Goal: Task Accomplishment & Management: Use online tool/utility

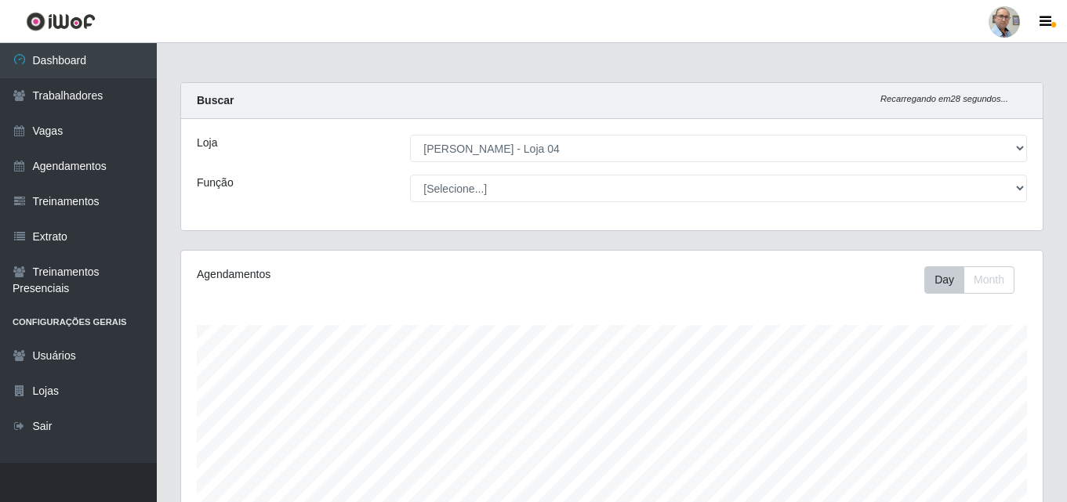
select select "251"
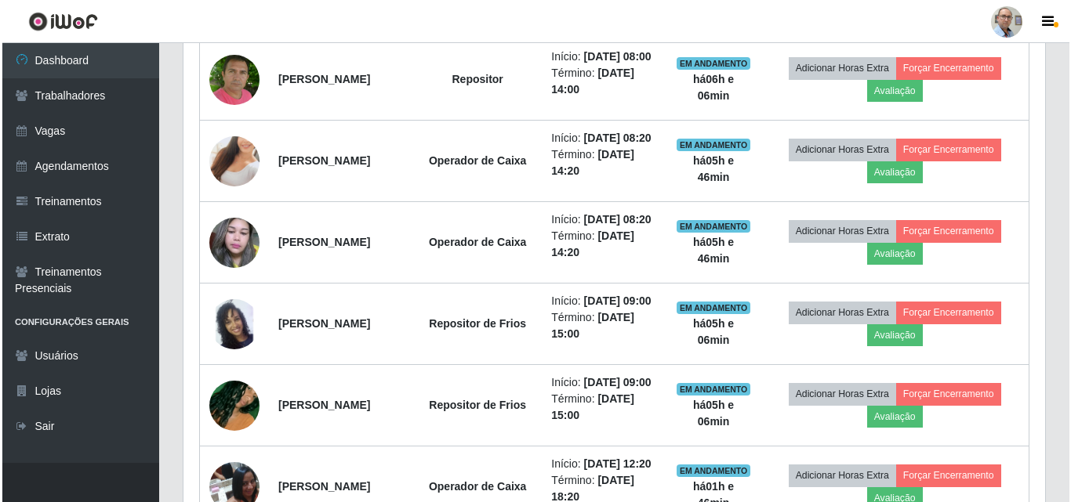
scroll to position [736, 0]
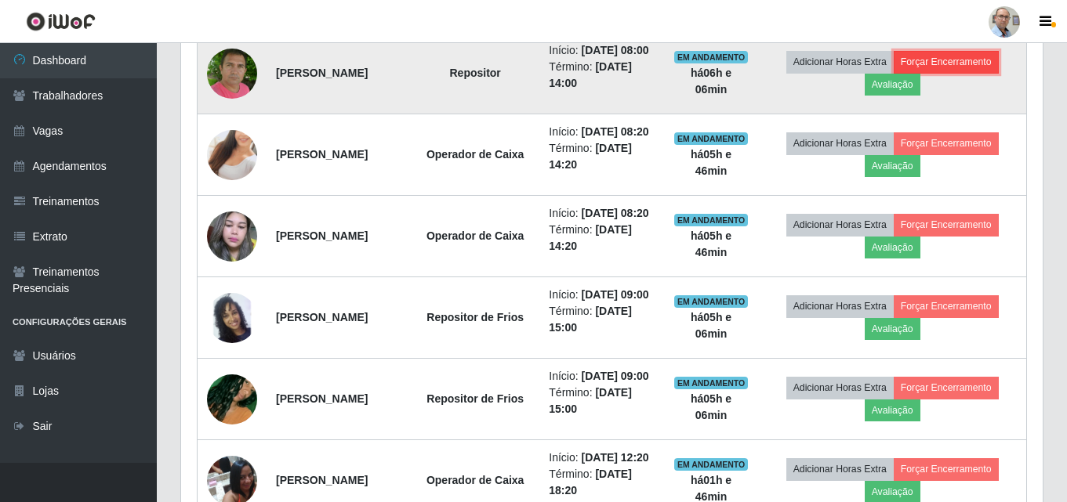
click at [983, 73] on button "Forçar Encerramento" at bounding box center [946, 62] width 105 height 22
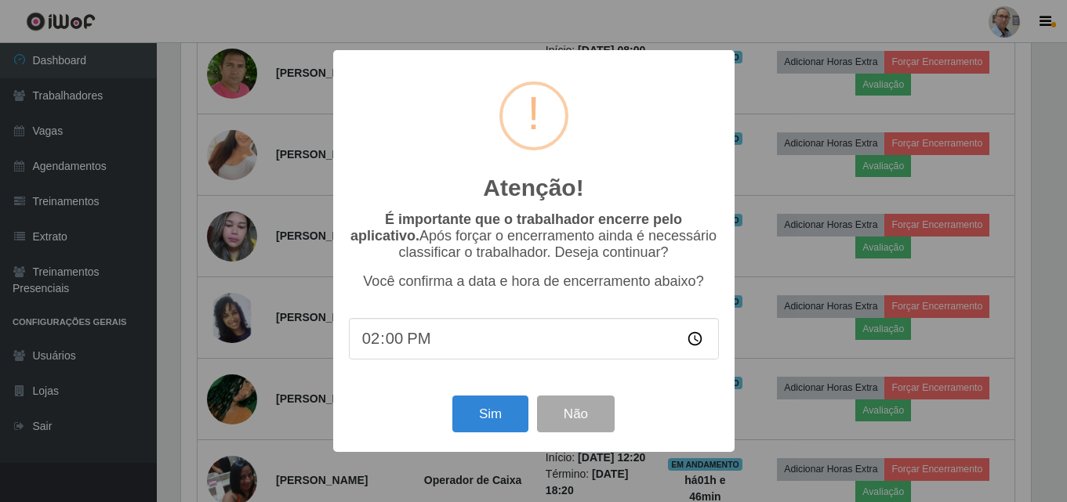
scroll to position [325, 854]
click at [504, 422] on button "Sim" at bounding box center [492, 414] width 76 height 37
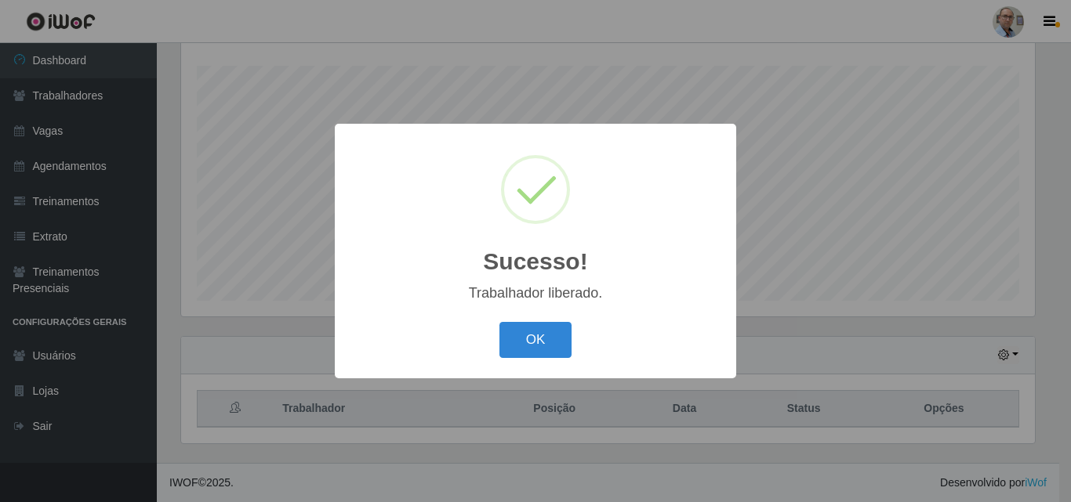
click at [737, 291] on div "Sucesso! × Trabalhador liberado. OK Cancel" at bounding box center [535, 251] width 1071 height 502
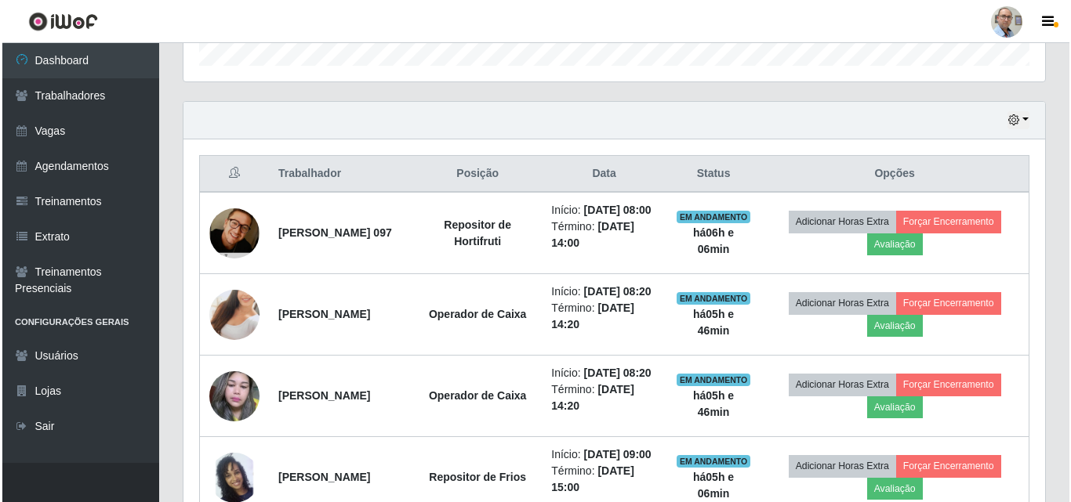
scroll to position [573, 0]
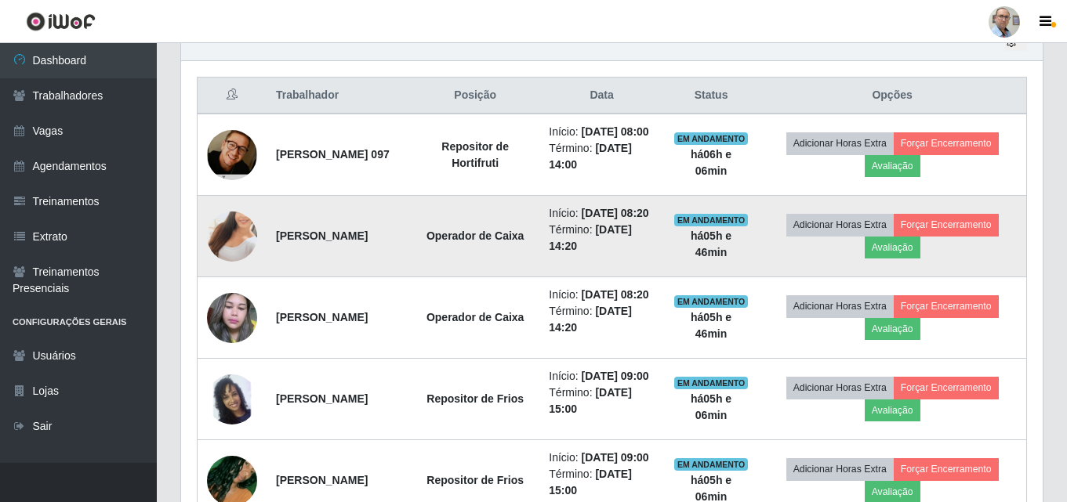
click at [236, 264] on img at bounding box center [232, 236] width 50 height 89
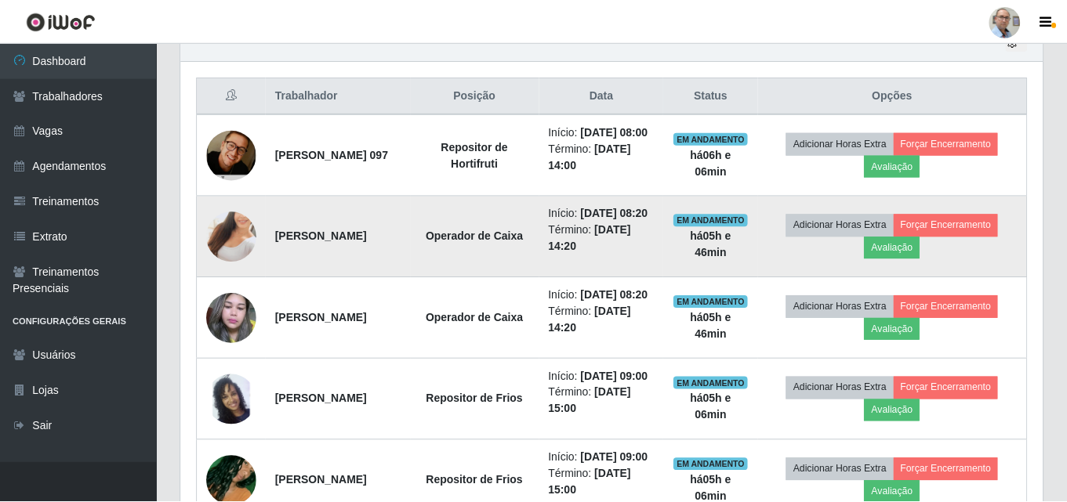
scroll to position [325, 854]
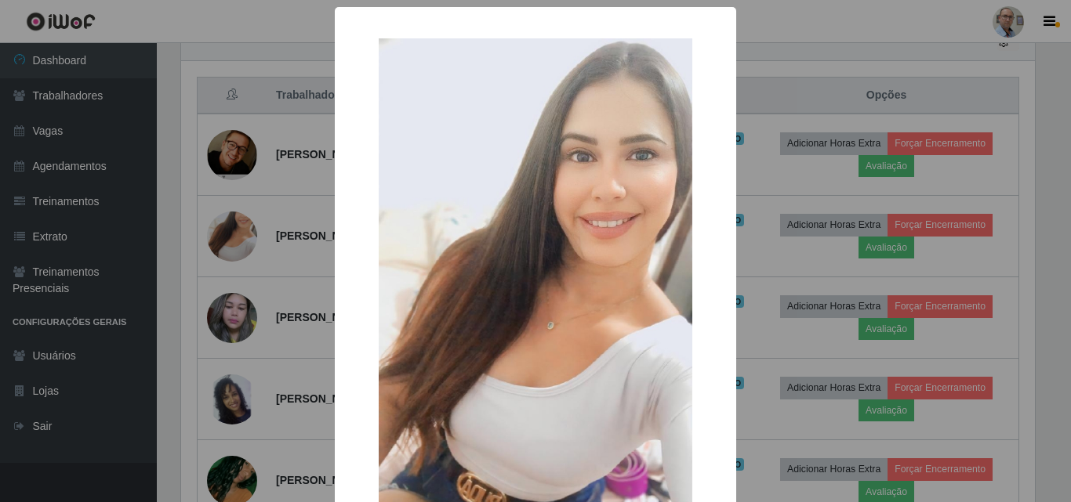
click at [274, 321] on div "× OK Cancel" at bounding box center [535, 251] width 1071 height 502
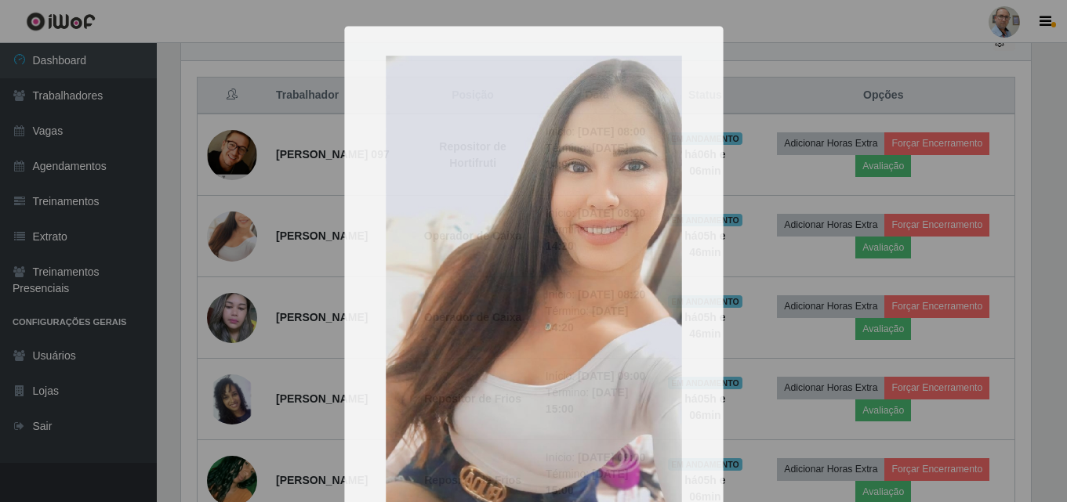
scroll to position [325, 862]
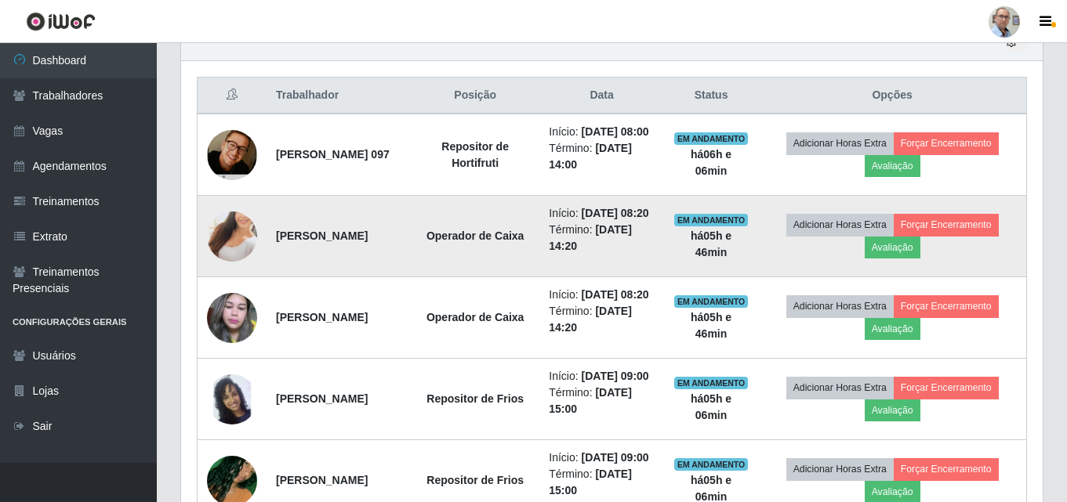
click at [216, 259] on img at bounding box center [232, 236] width 50 height 89
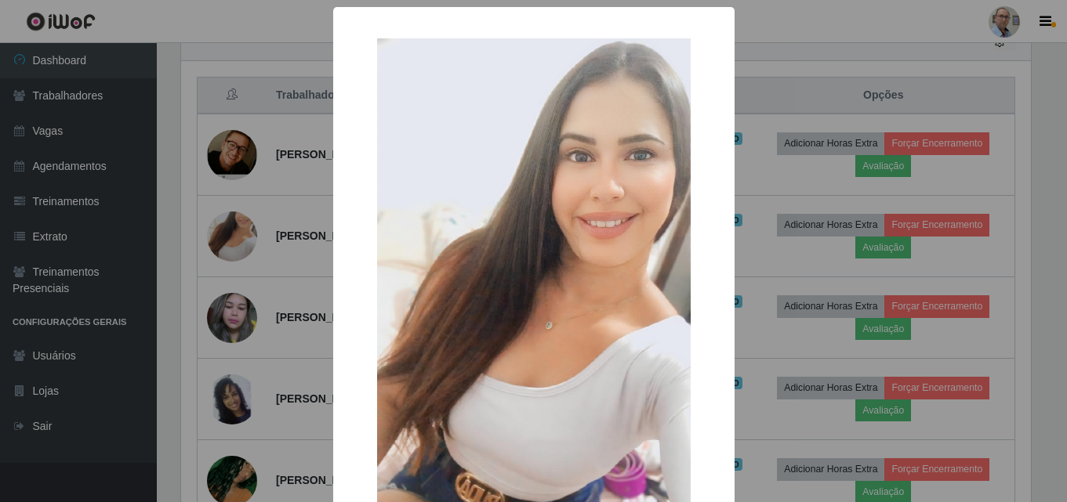
scroll to position [325, 854]
click at [287, 304] on div "× OK Cancel" at bounding box center [535, 251] width 1071 height 502
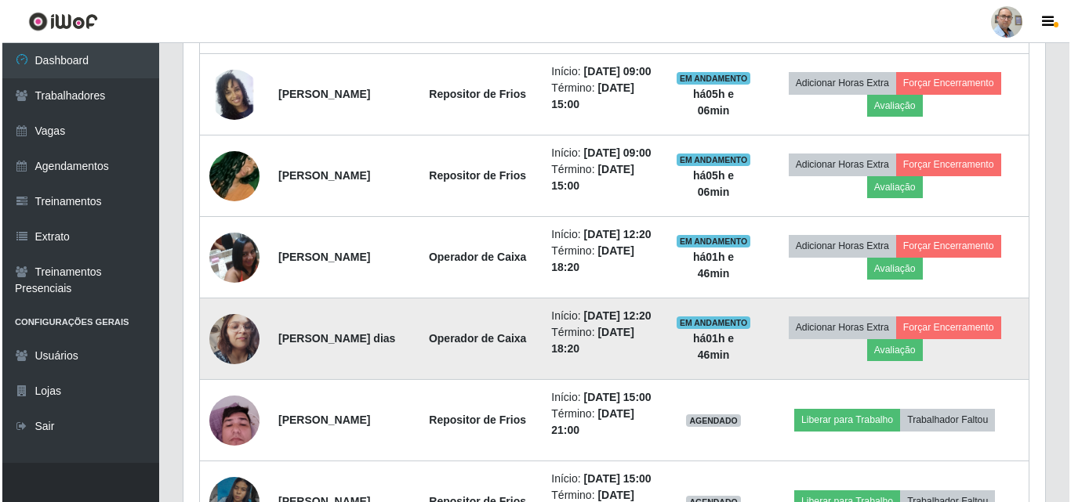
scroll to position [495, 0]
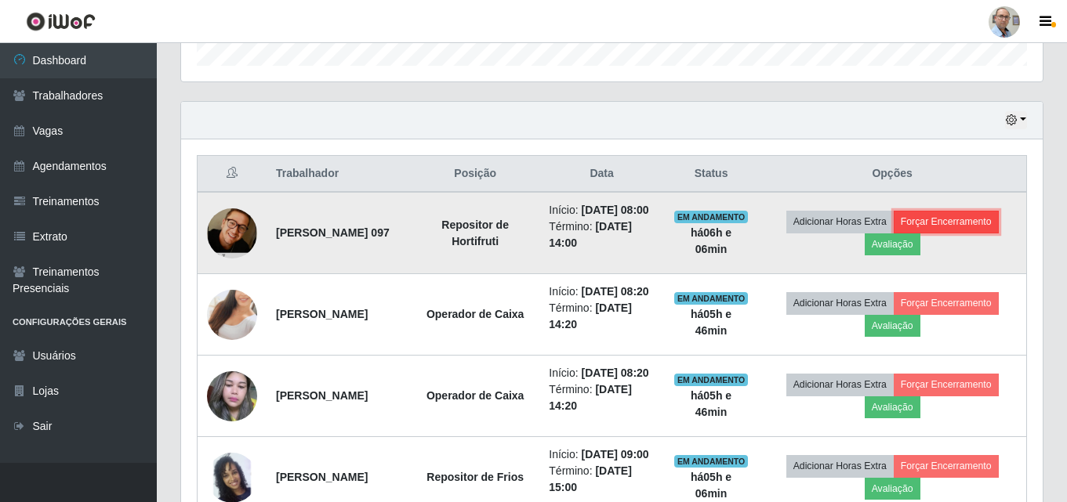
click at [949, 232] on button "Forçar Encerramento" at bounding box center [946, 222] width 105 height 22
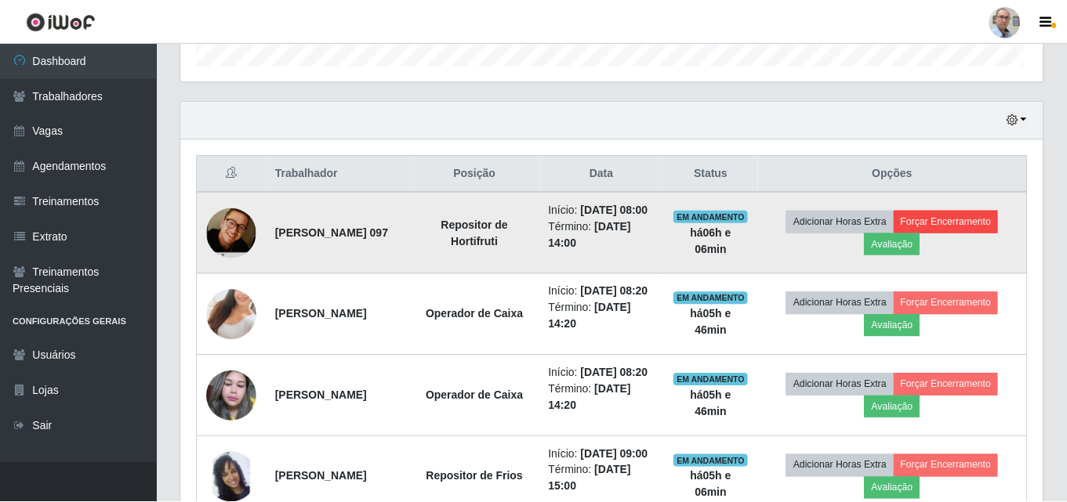
scroll to position [325, 854]
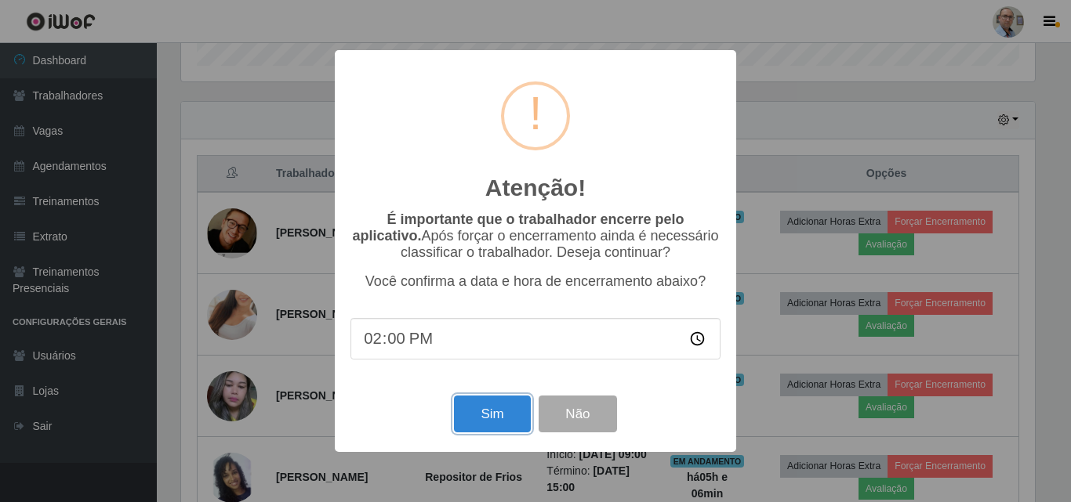
click at [499, 425] on button "Sim" at bounding box center [492, 414] width 76 height 37
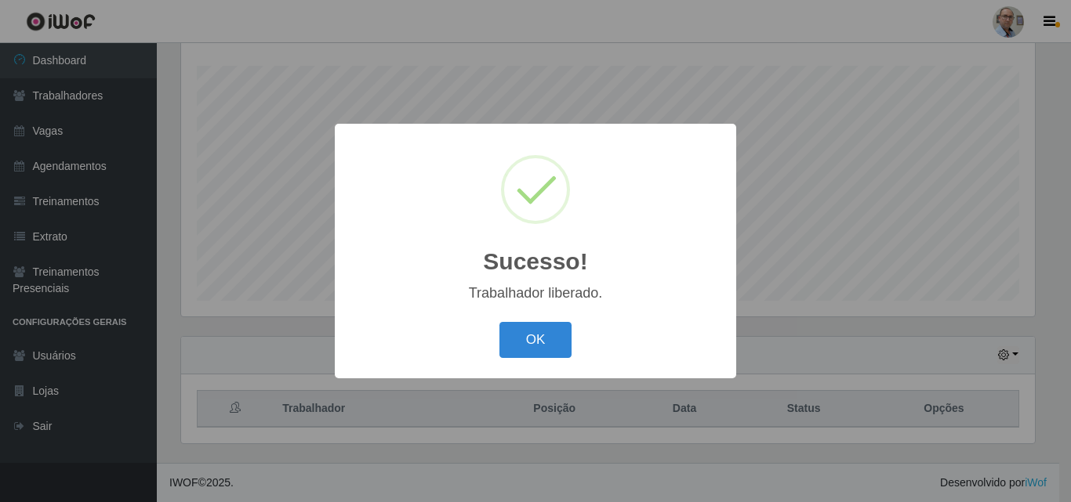
click at [1003, 214] on div "Sucesso! × Trabalhador liberado. OK Cancel" at bounding box center [535, 251] width 1071 height 502
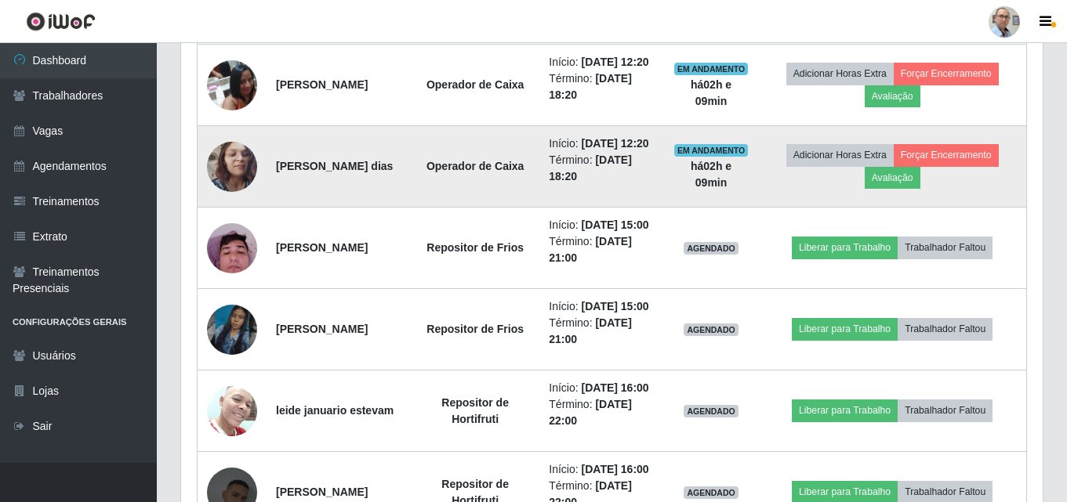
scroll to position [887, 0]
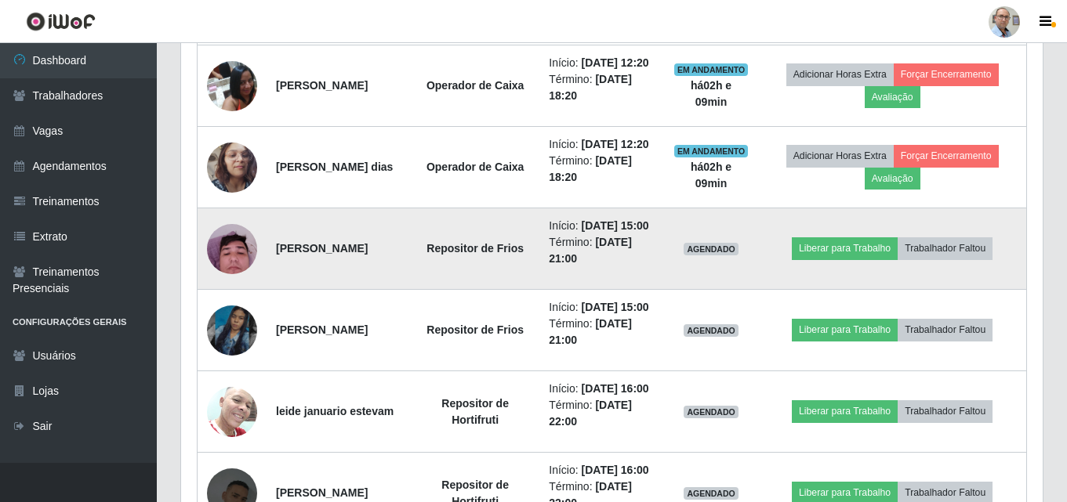
click at [242, 282] on img at bounding box center [232, 249] width 50 height 67
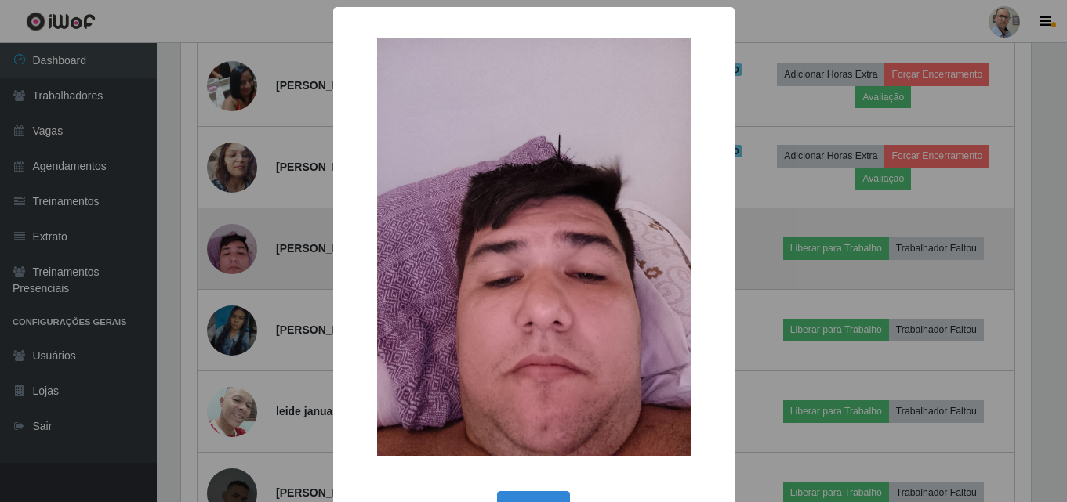
scroll to position [325, 854]
click at [242, 333] on div "× OK Cancel" at bounding box center [535, 251] width 1071 height 502
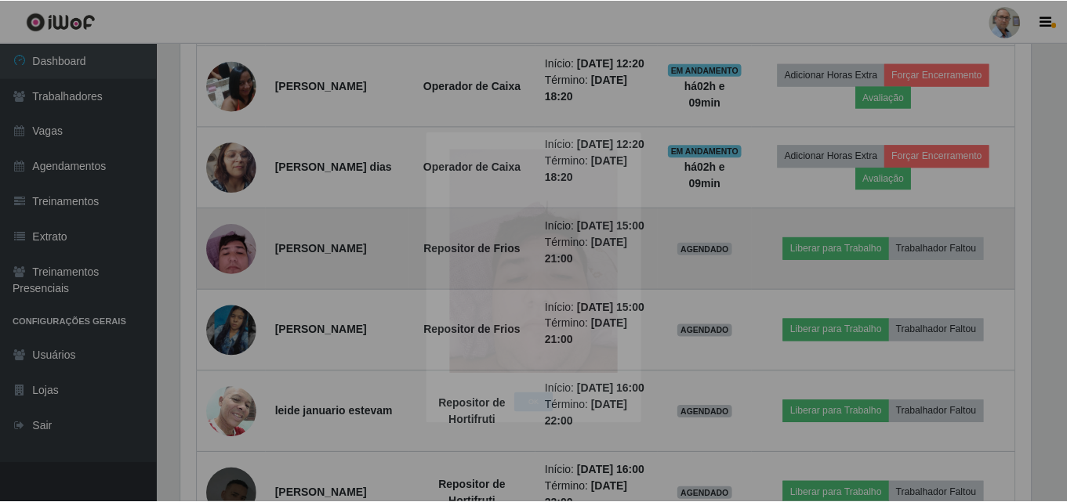
scroll to position [325, 862]
